Goal: Task Accomplishment & Management: Use online tool/utility

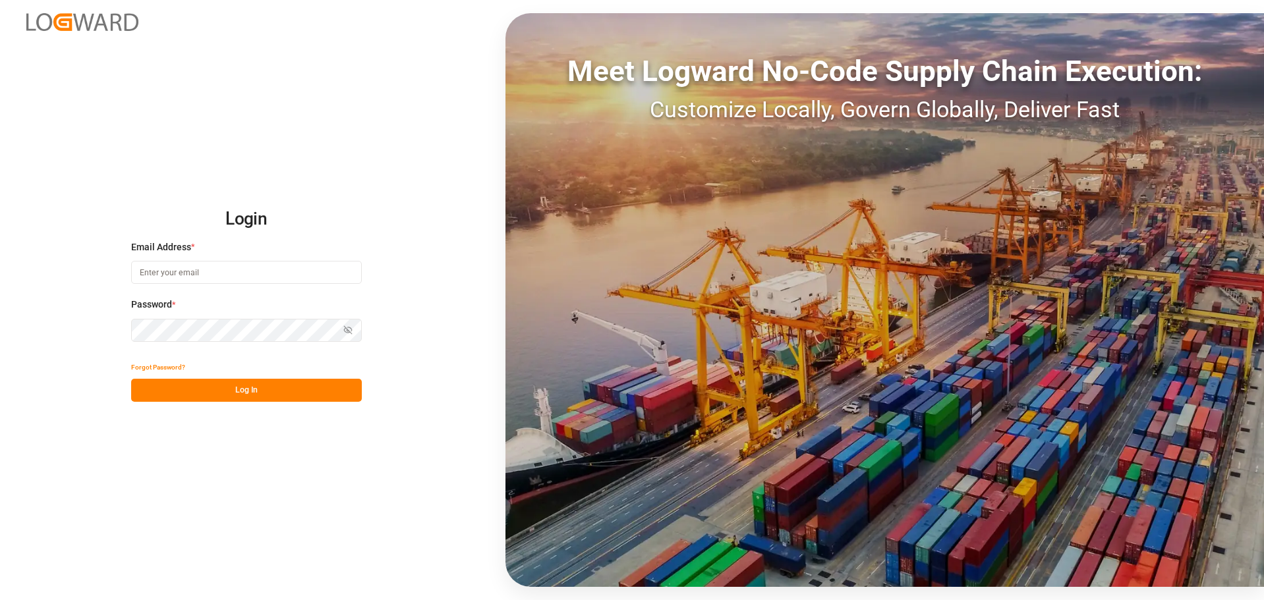
type input "[EMAIL_ADDRESS][DOMAIN_NAME]"
click at [202, 399] on button "Log In" at bounding box center [246, 390] width 231 height 23
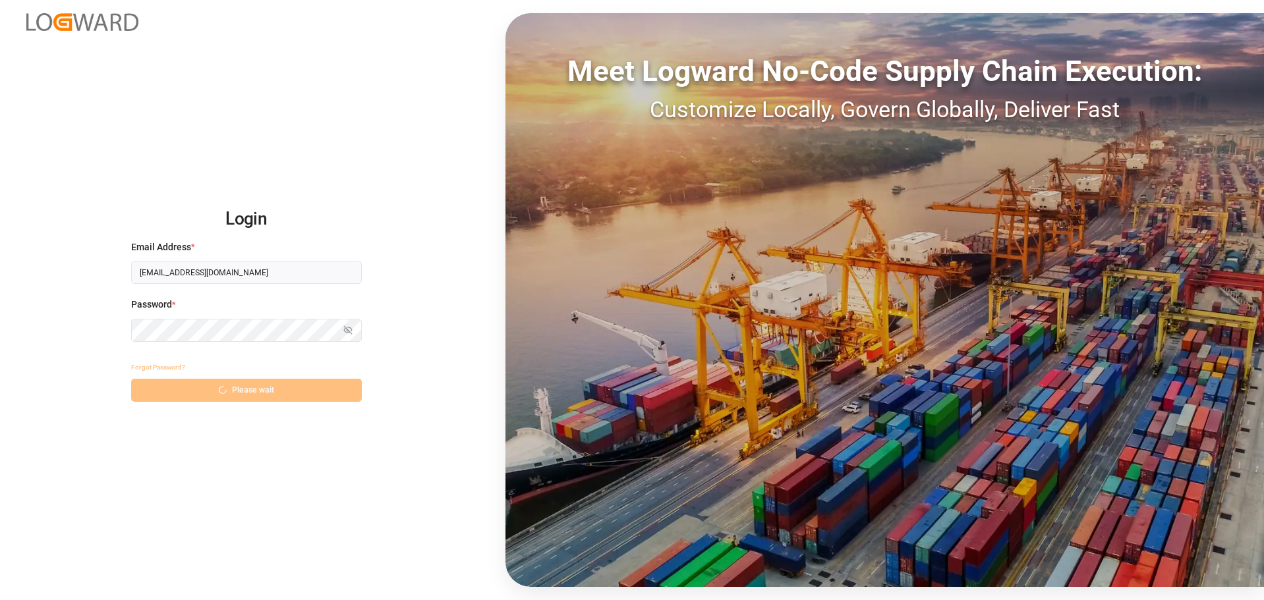
click at [279, 398] on div "Forgot Password? Please wait" at bounding box center [246, 379] width 231 height 46
click at [278, 398] on div "Forgot Password? Please wait" at bounding box center [246, 379] width 231 height 46
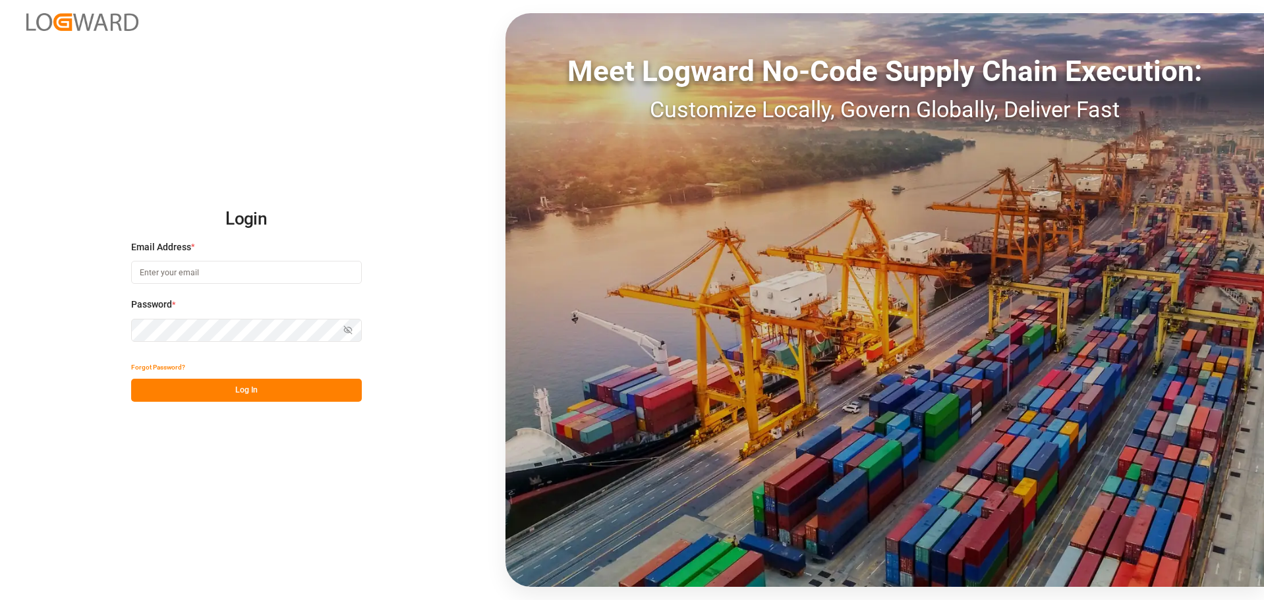
type input "[EMAIL_ADDRESS][DOMAIN_NAME]"
click at [266, 393] on button "Log In" at bounding box center [246, 390] width 231 height 23
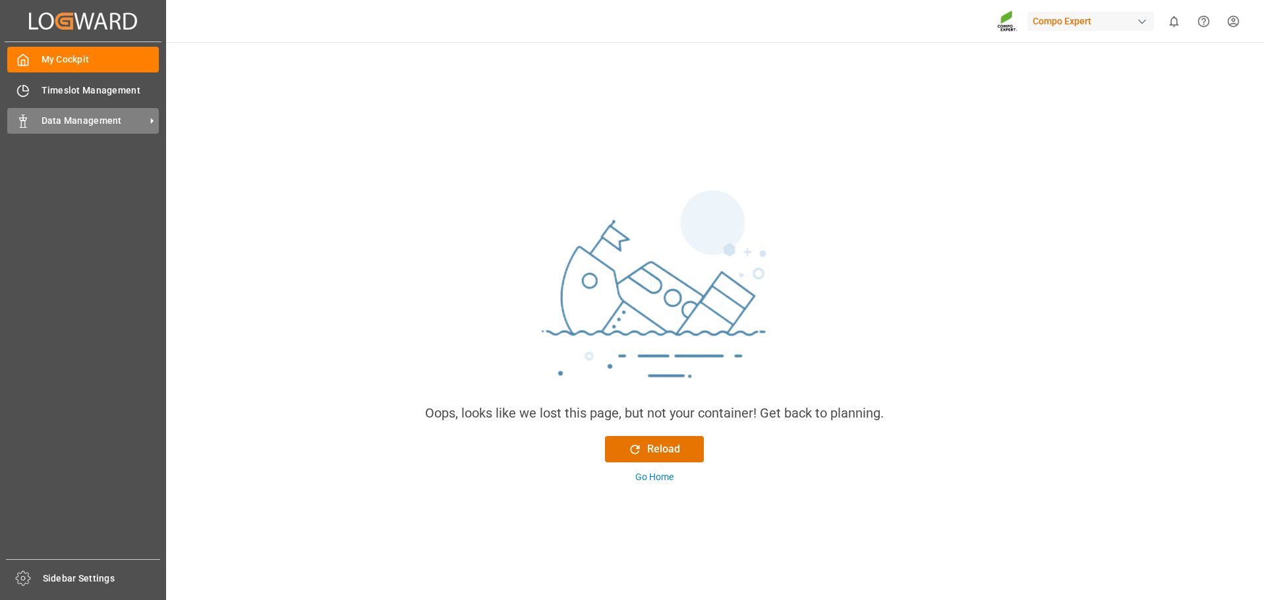
click at [103, 117] on span "Data Management" at bounding box center [94, 121] width 104 height 14
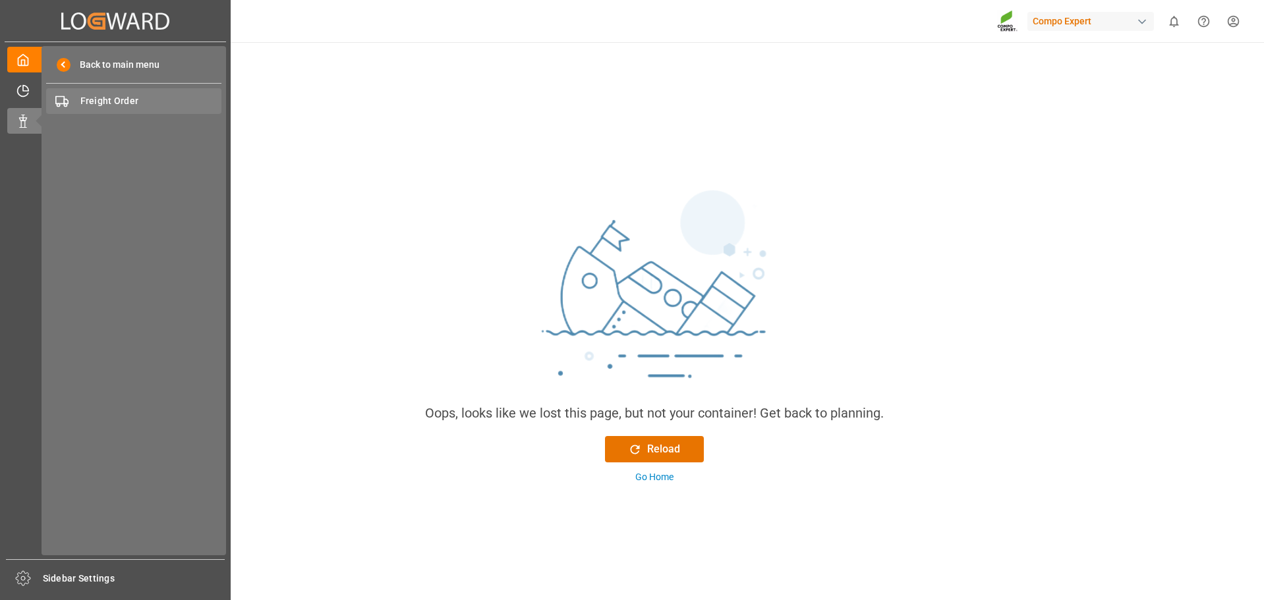
click at [122, 103] on span "Freight Order" at bounding box center [151, 101] width 142 height 14
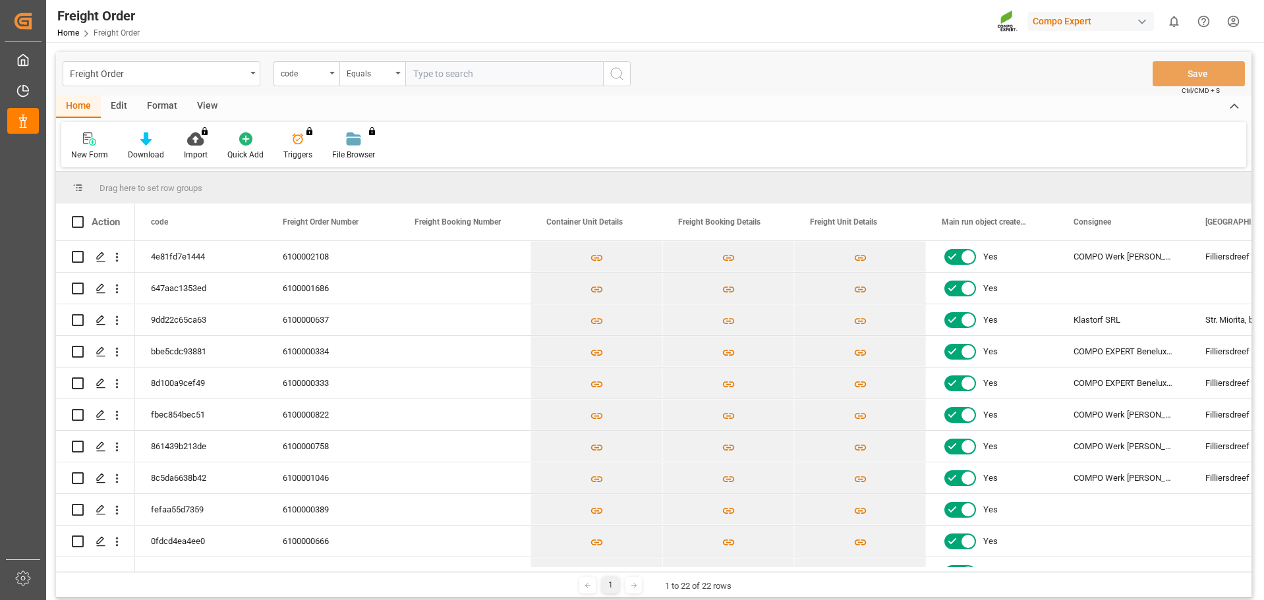
scroll to position [0, 1]
click at [98, 256] on icon "Press SPACE to select this row." at bounding box center [101, 257] width 11 height 11
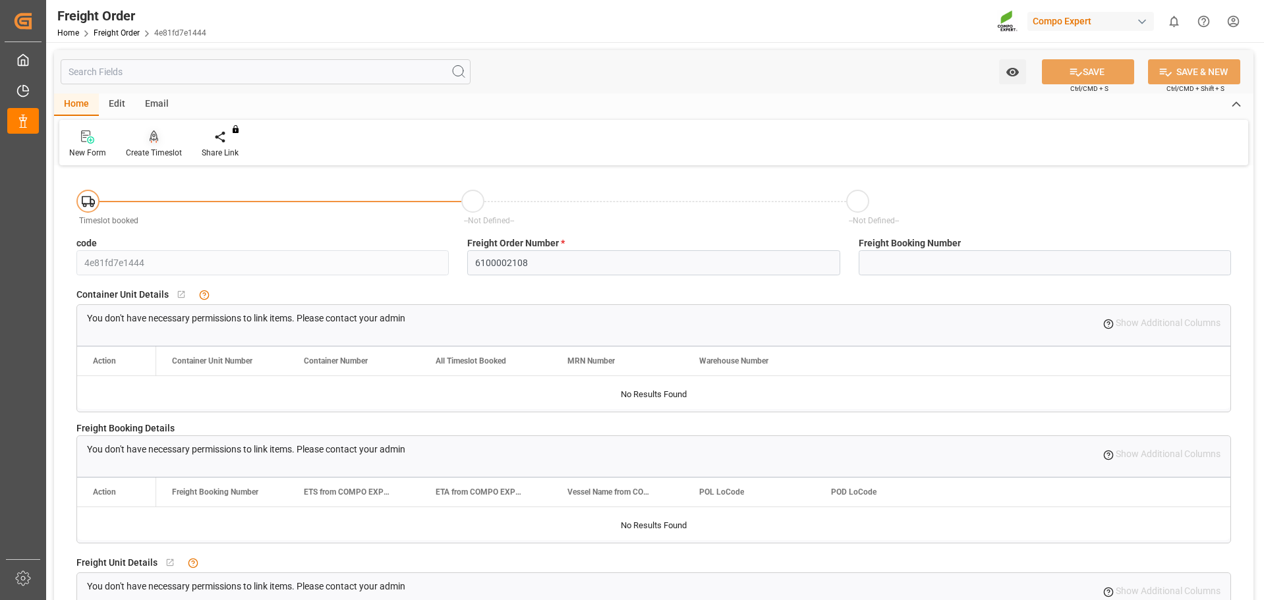
click at [162, 150] on div "Create Timeslot" at bounding box center [154, 153] width 56 height 12
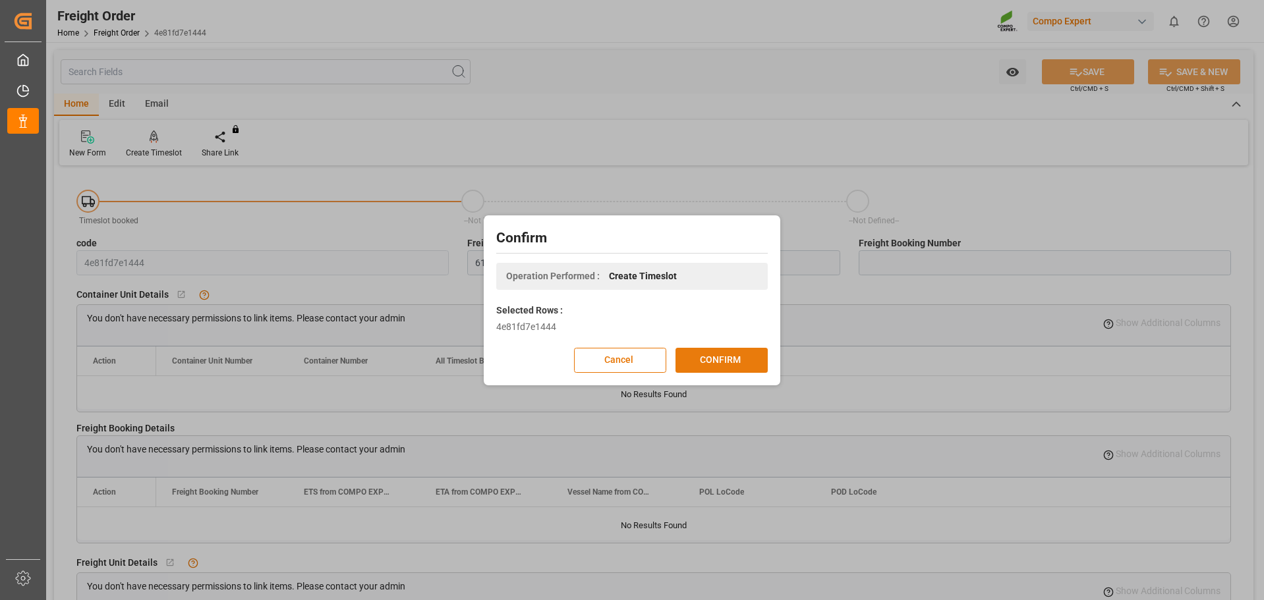
click at [715, 357] on button "CONFIRM" at bounding box center [722, 360] width 92 height 25
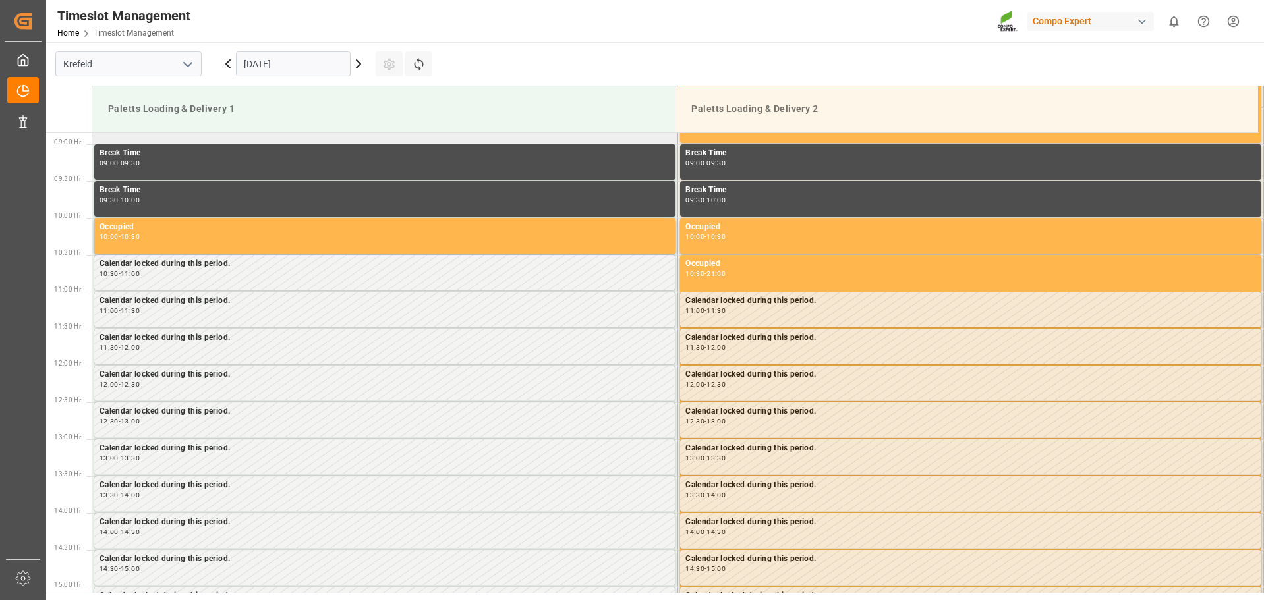
scroll to position [656, 0]
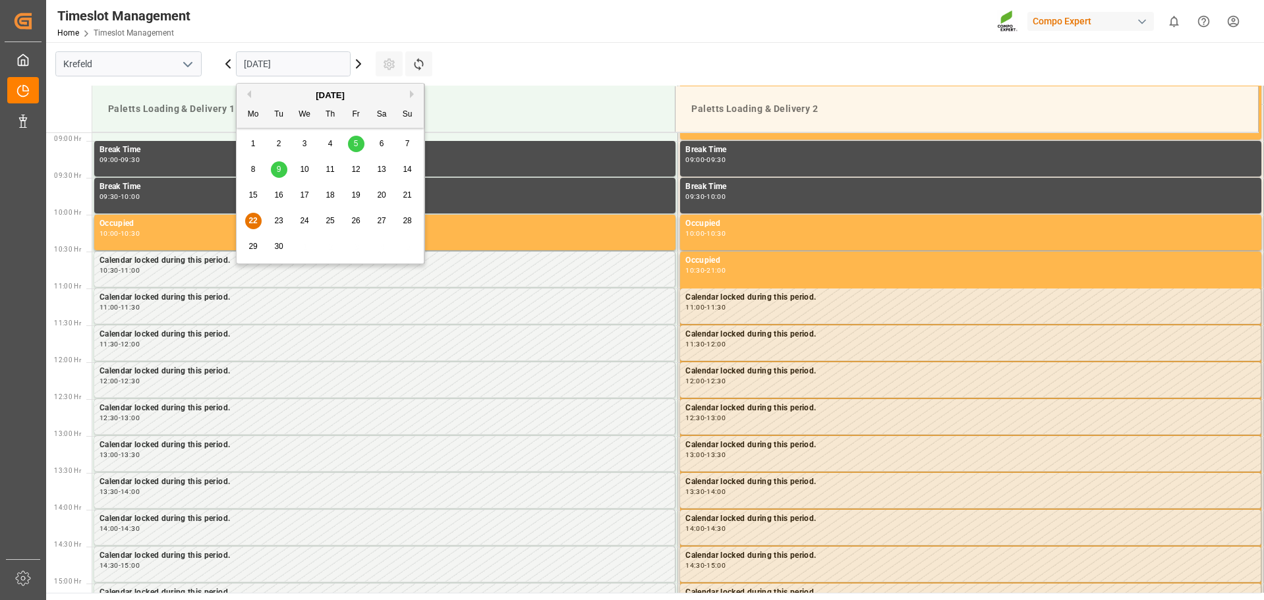
click at [292, 65] on input "[DATE]" at bounding box center [293, 63] width 115 height 25
click at [302, 226] on div "24" at bounding box center [305, 222] width 16 height 16
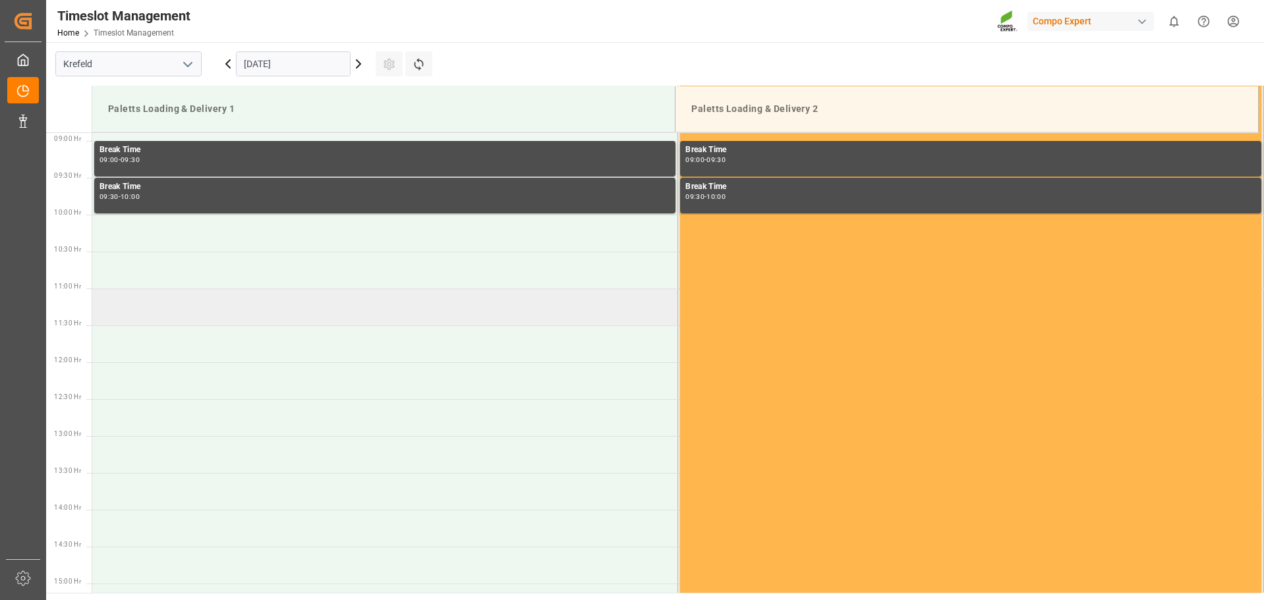
click at [148, 305] on td at bounding box center [385, 307] width 586 height 37
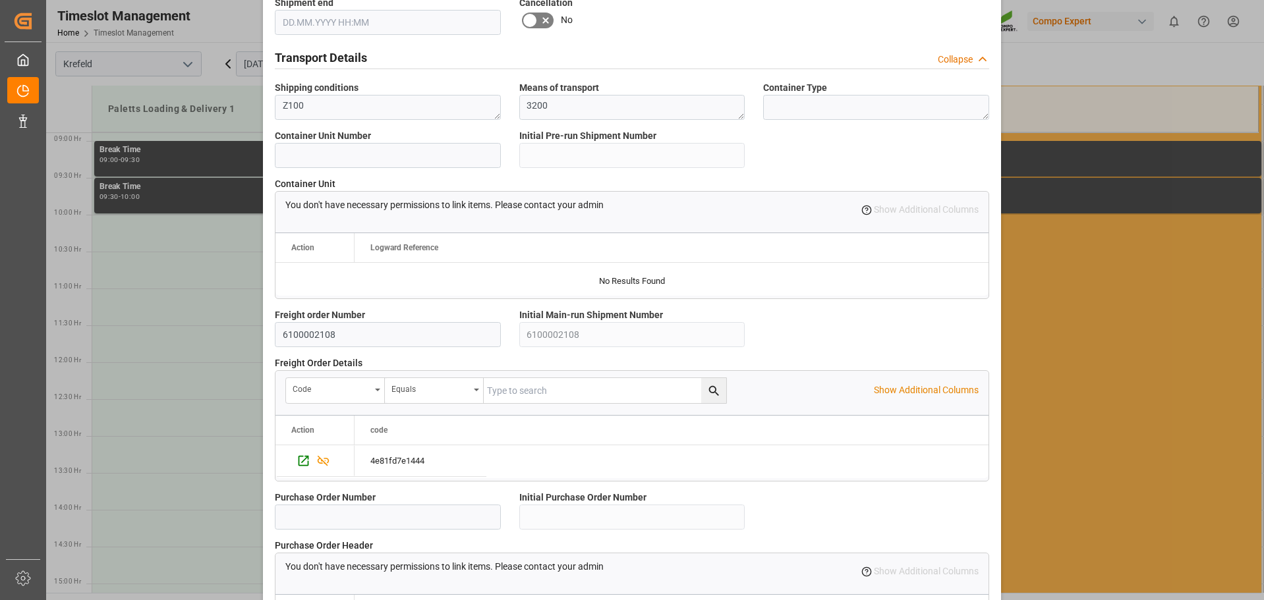
scroll to position [1134, 0]
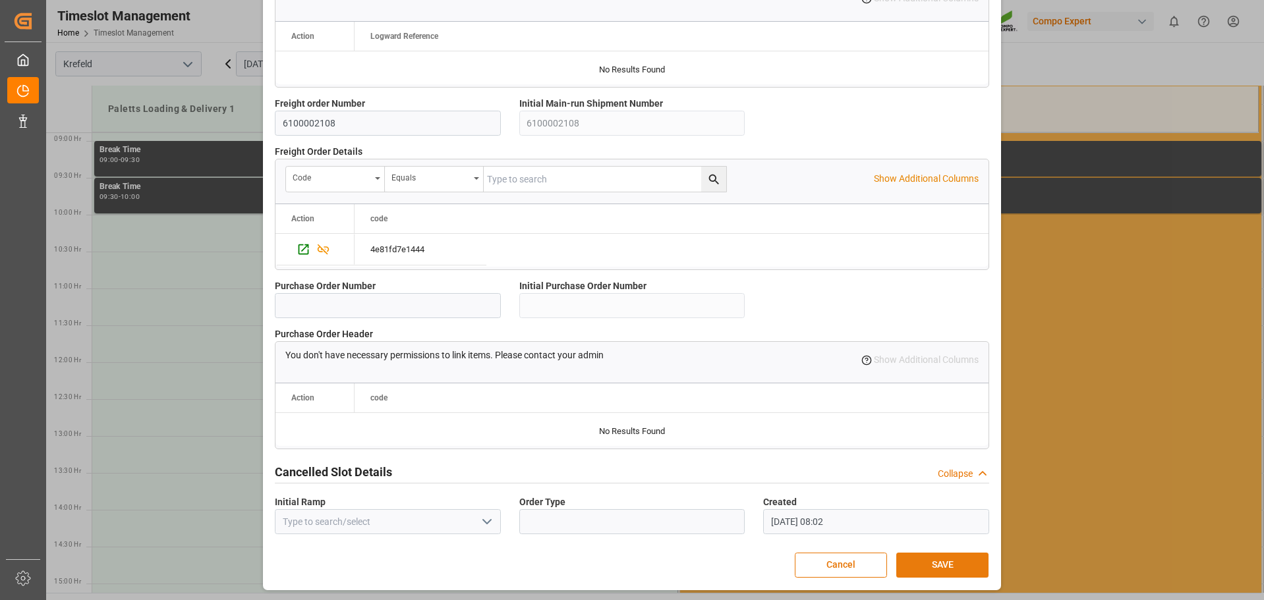
click at [949, 564] on button "SAVE" at bounding box center [942, 565] width 92 height 25
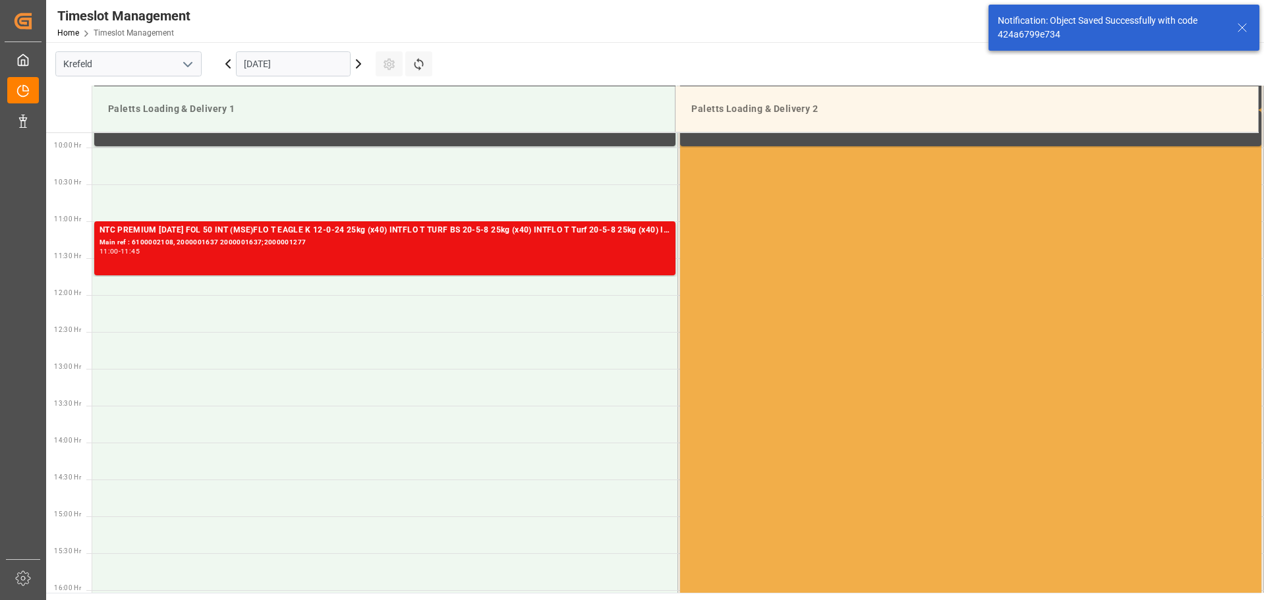
scroll to position [730, 0]
